Goal: Information Seeking & Learning: Learn about a topic

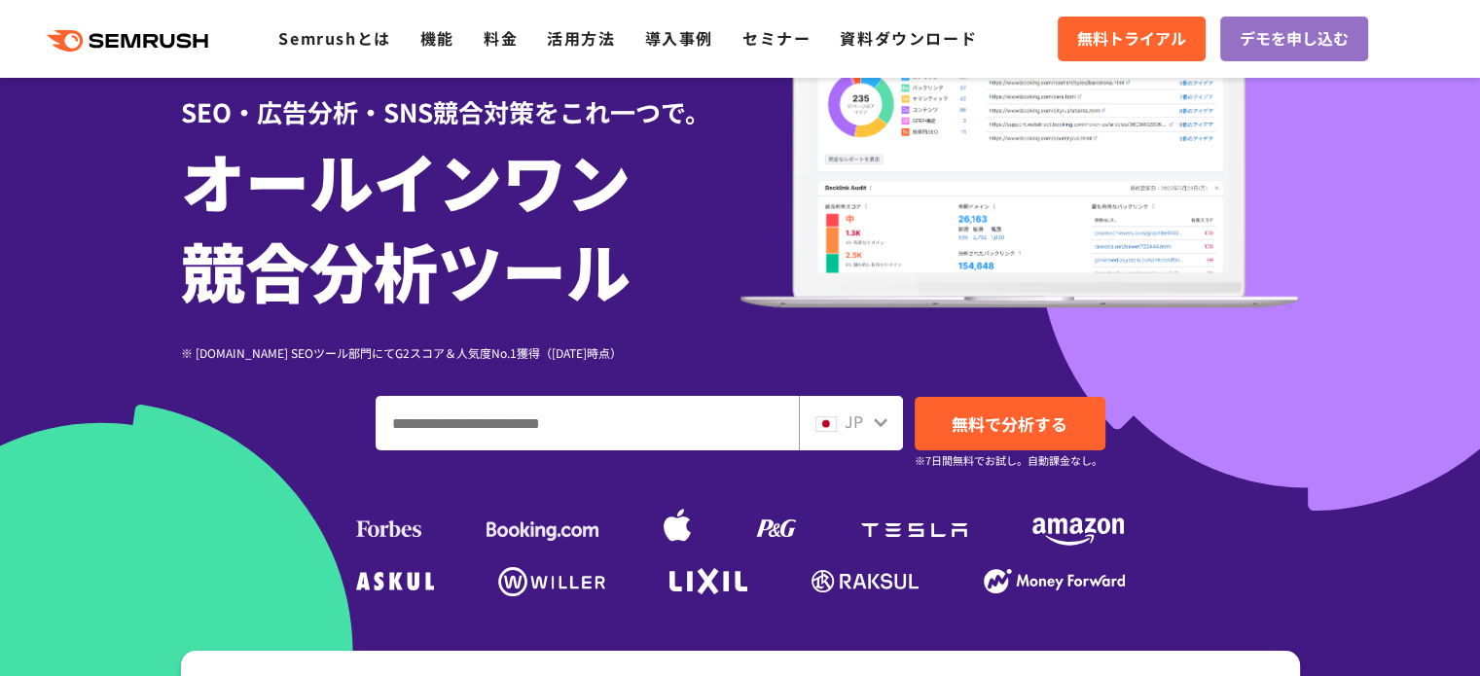
scroll to position [193, 0]
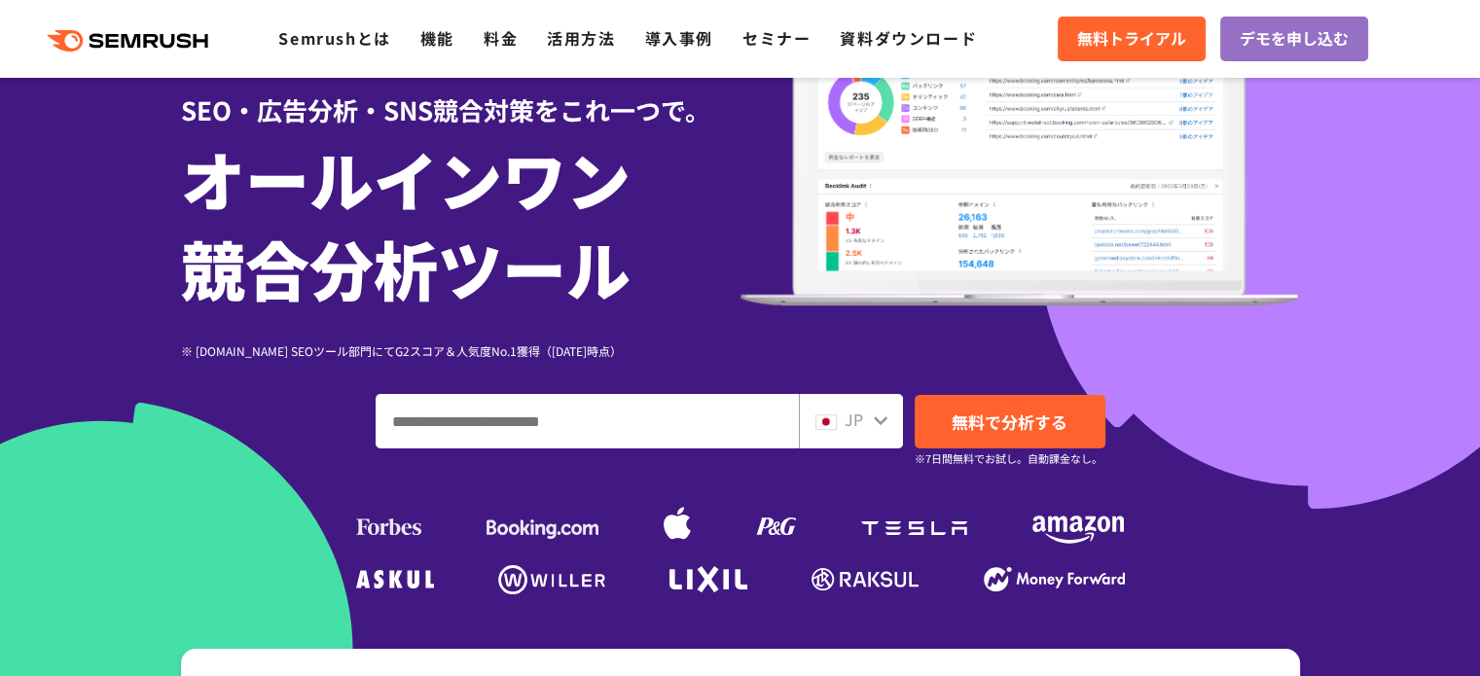
click at [578, 443] on input "ドメイン、キーワードまたはURLを入力してください" at bounding box center [586, 421] width 421 height 53
type input "*"
type input "**********"
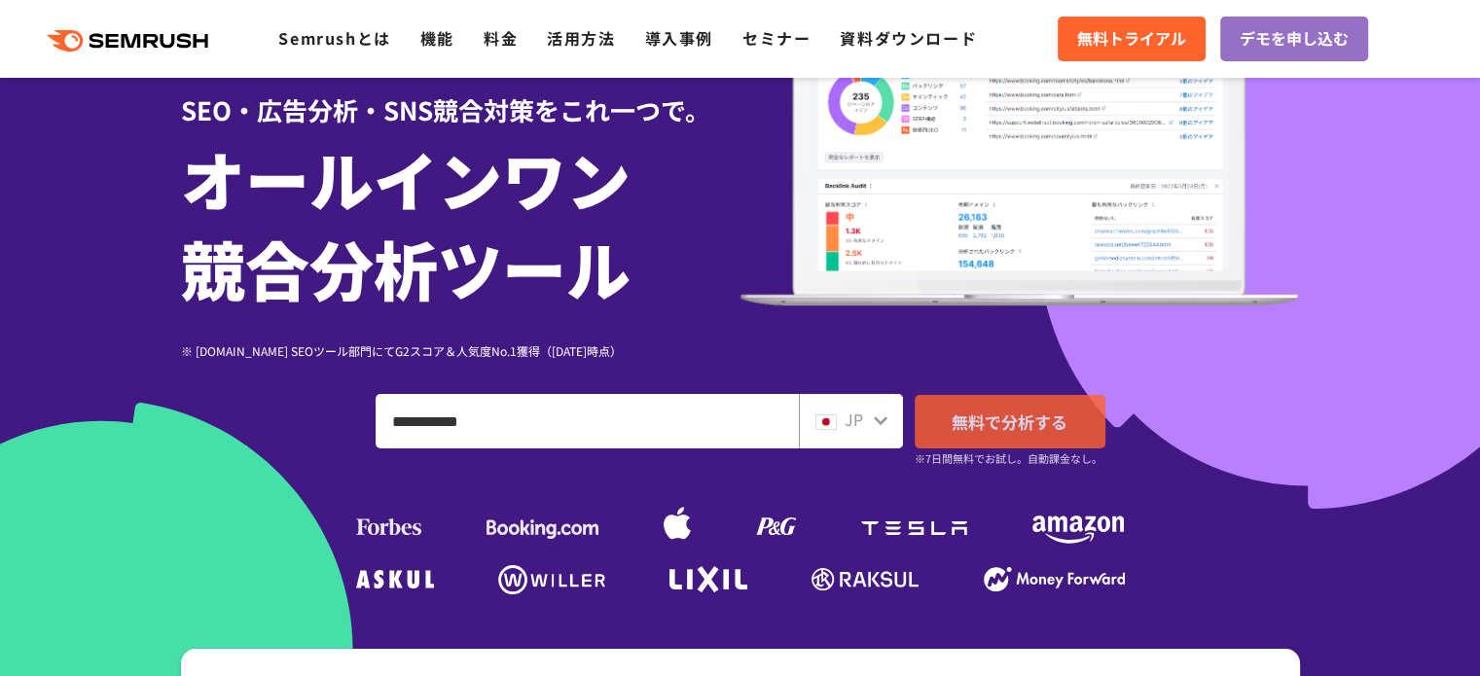
click at [992, 404] on link "無料で分析する" at bounding box center [1009, 422] width 191 height 54
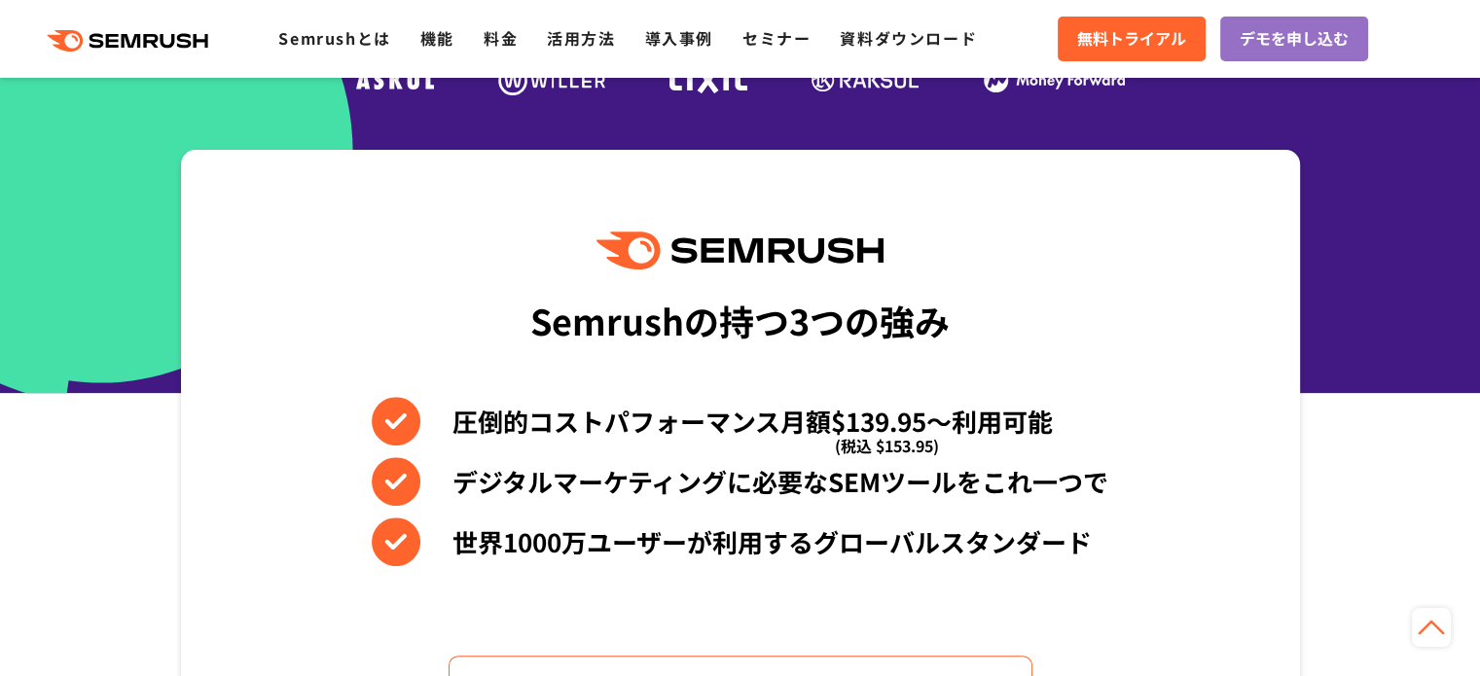
scroll to position [751, 0]
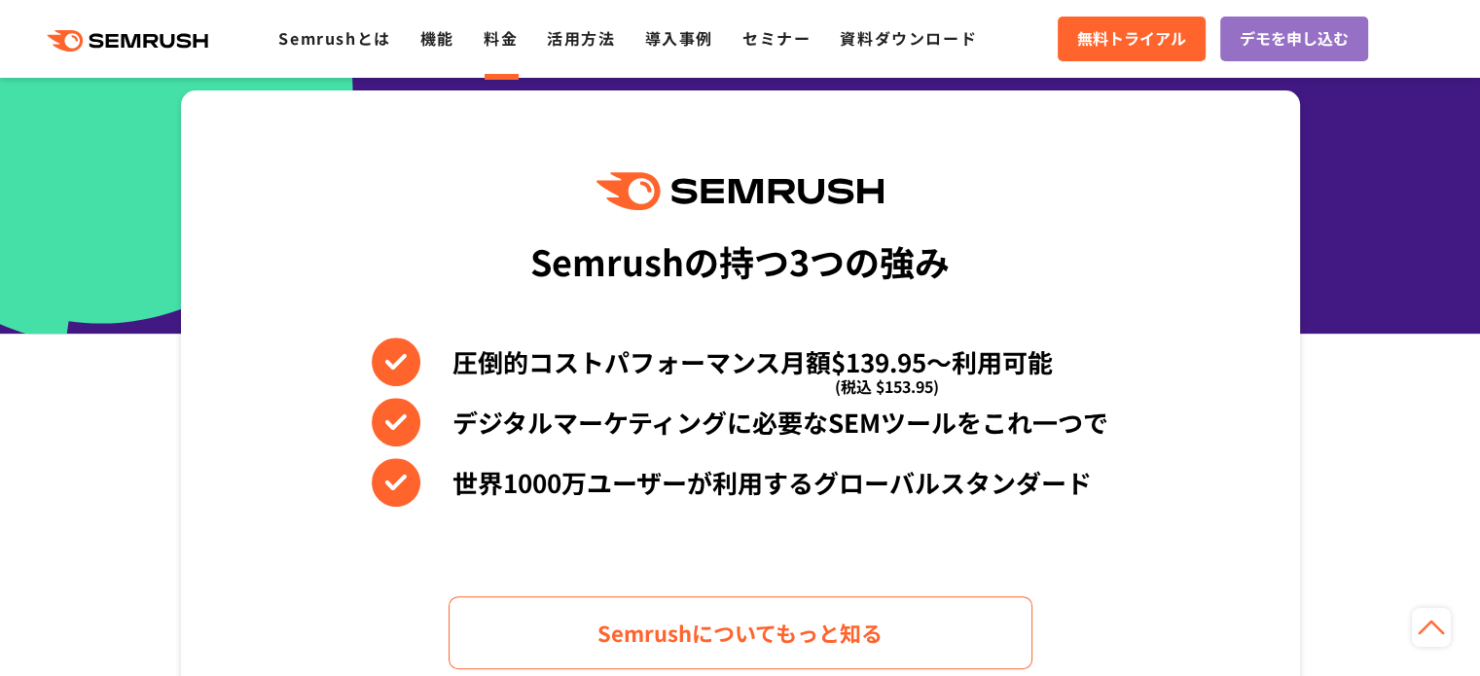
click at [505, 36] on link "料金" at bounding box center [500, 37] width 34 height 23
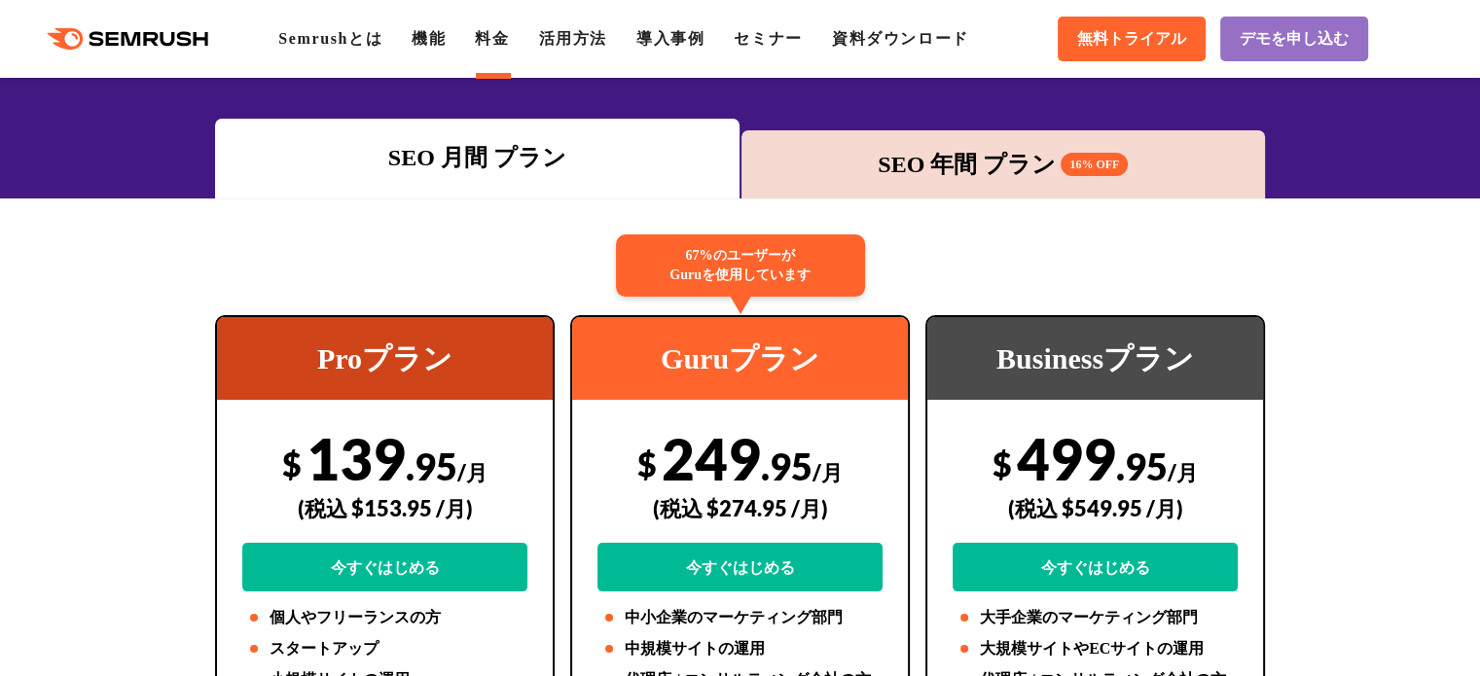
scroll to position [132, 0]
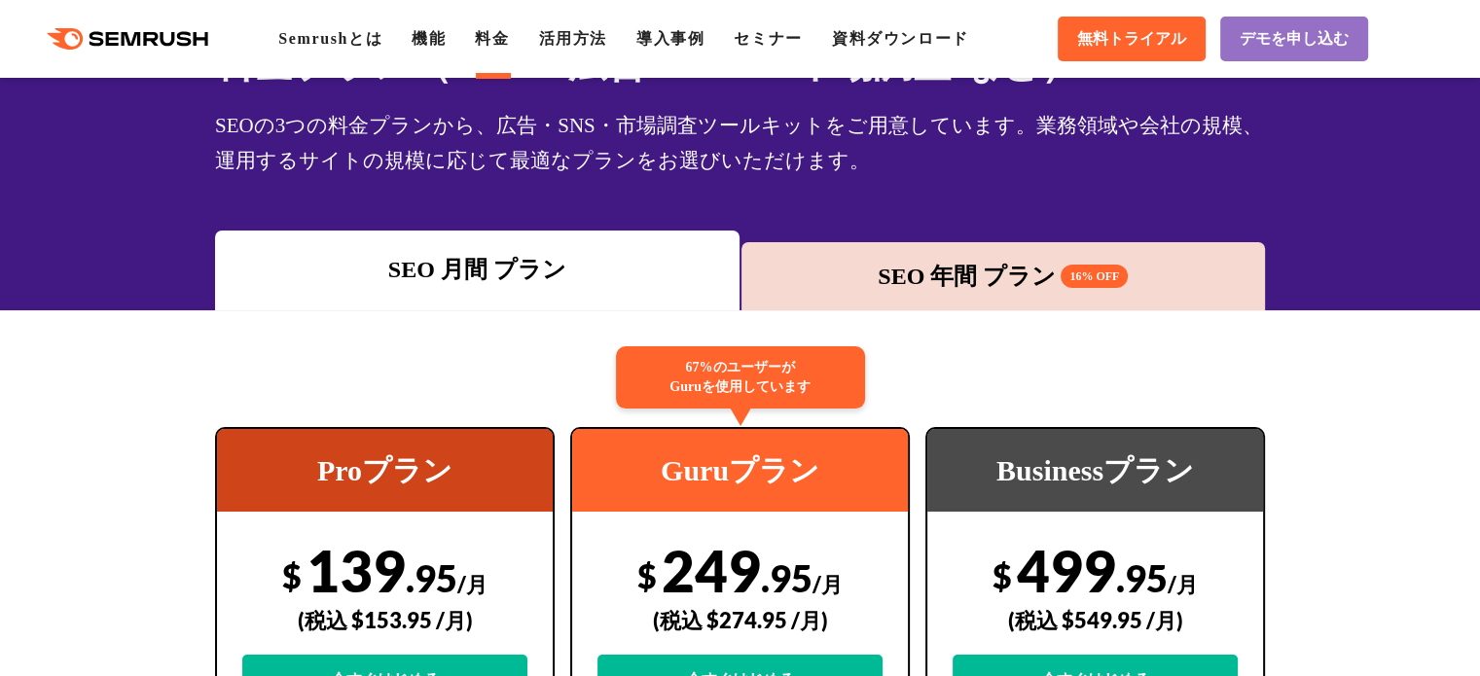
click at [922, 269] on div "SEO 年間 プラン 16% OFF" at bounding box center [1003, 276] width 505 height 35
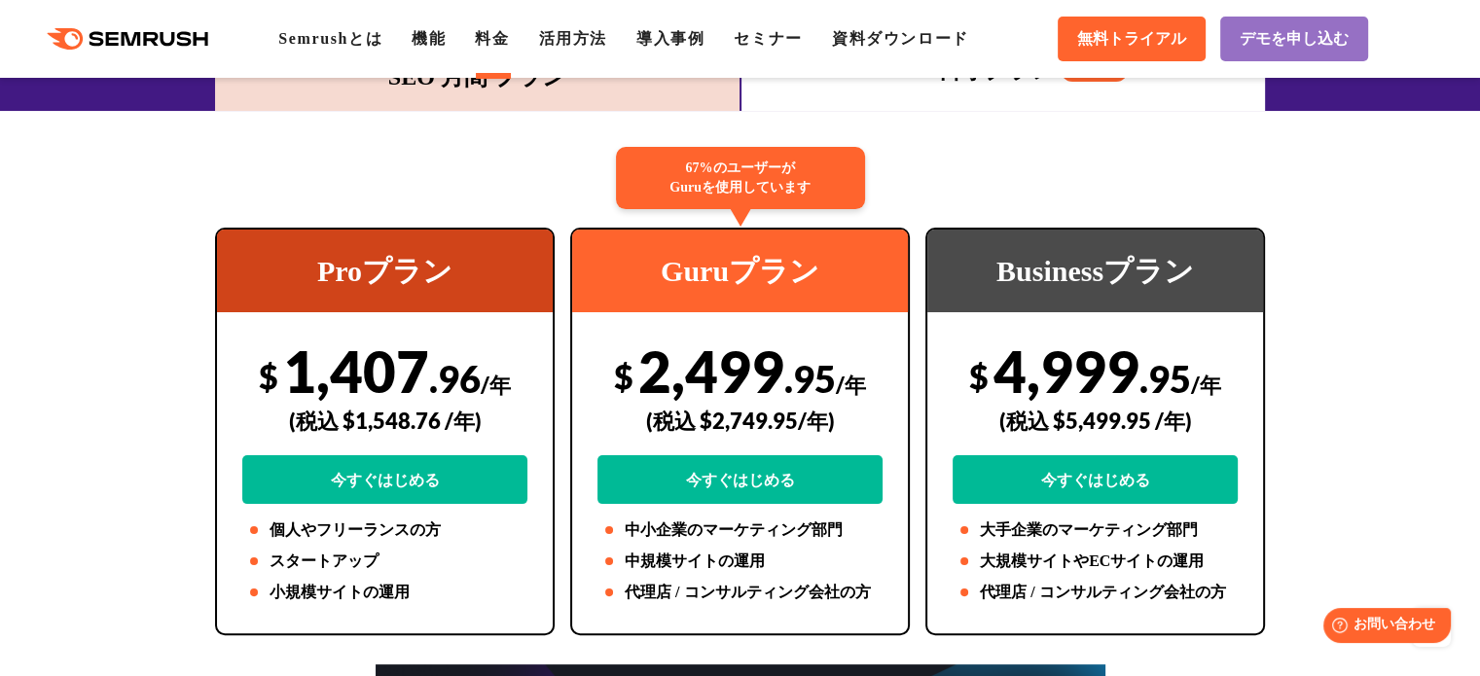
scroll to position [304, 0]
